Goal: Task Accomplishment & Management: Manage account settings

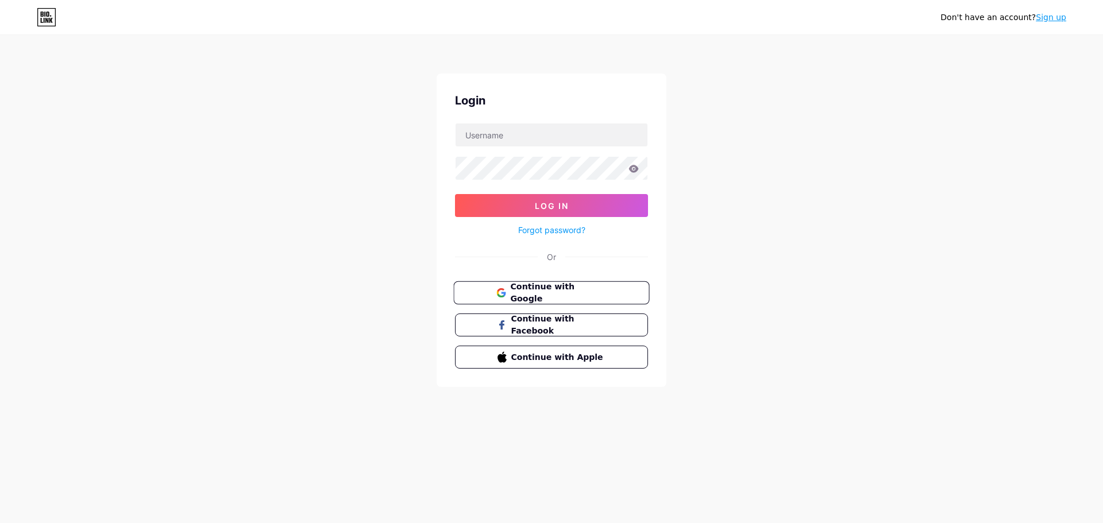
click at [601, 290] on span "Continue with Google" at bounding box center [558, 293] width 96 height 25
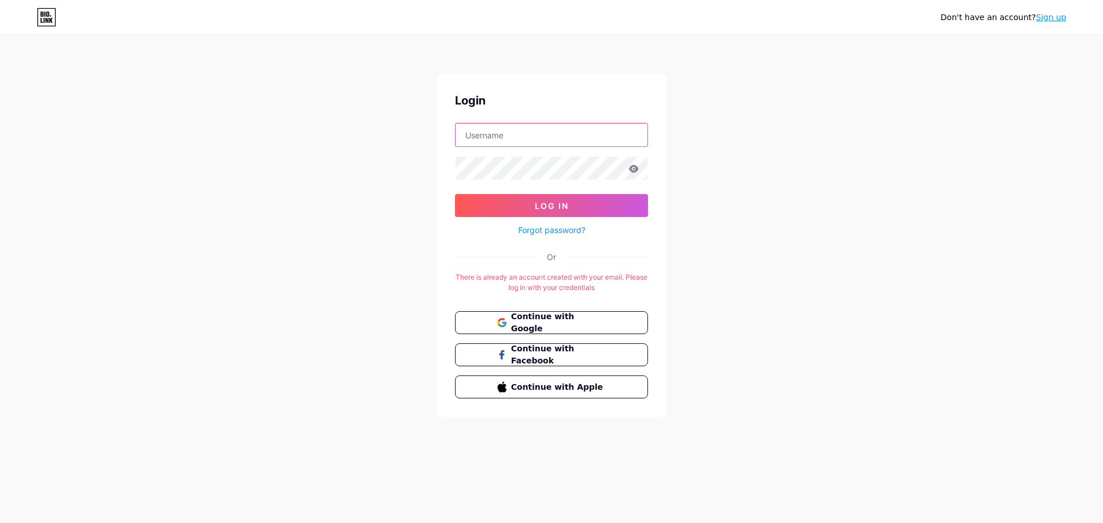
click at [507, 138] on input "text" at bounding box center [552, 135] width 192 height 23
type input "AKM Negeri [GEOGRAPHIC_DATA]"
click at [455, 194] on button "Log In" at bounding box center [551, 205] width 193 height 23
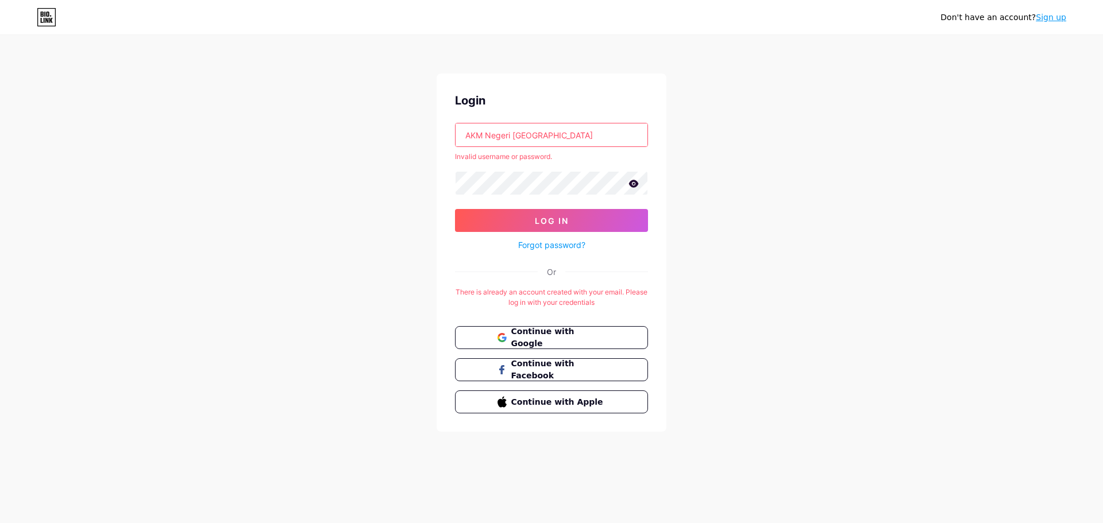
drag, startPoint x: 546, startPoint y: 134, endPoint x: 462, endPoint y: 132, distance: 83.9
click at [462, 132] on input "AKM Negeri [GEOGRAPHIC_DATA]" at bounding box center [552, 135] width 192 height 23
drag, startPoint x: 548, startPoint y: 140, endPoint x: 519, endPoint y: 137, distance: 29.5
click at [522, 137] on input "text" at bounding box center [552, 135] width 192 height 23
type input "[EMAIL_ADDRESS][DOMAIN_NAME]"
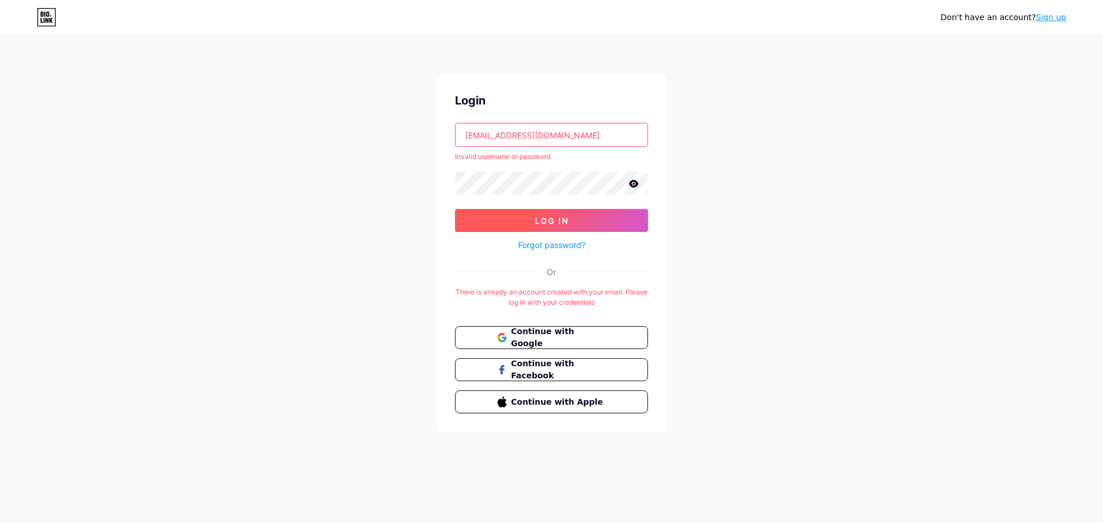
click at [567, 214] on button "Log In" at bounding box center [551, 220] width 193 height 23
